Goal: Task Accomplishment & Management: Use online tool/utility

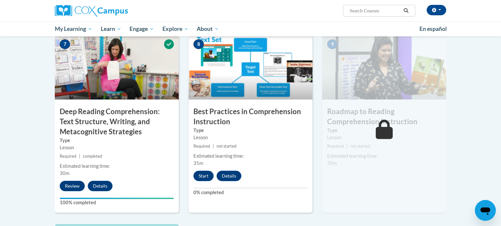
scroll to position [488, 0]
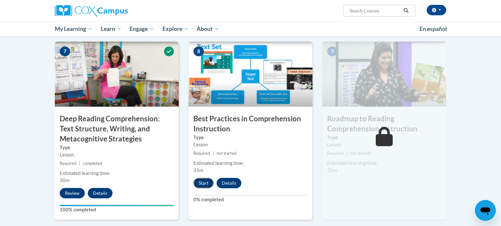
click at [202, 186] on button "Start" at bounding box center [203, 183] width 20 height 10
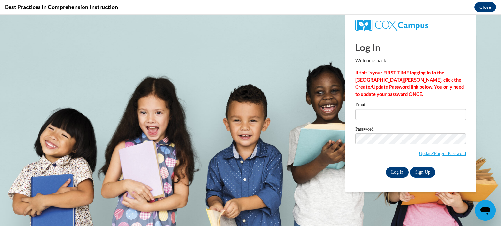
scroll to position [0, 0]
type input "kbirkholz@hnrschools.org"
click at [395, 174] on input "Log In" at bounding box center [397, 172] width 23 height 10
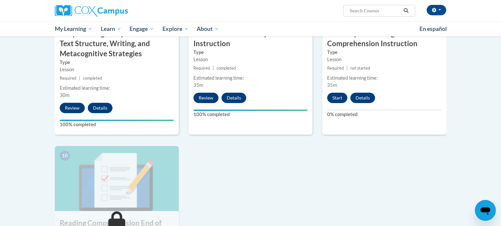
scroll to position [575, 0]
